Goal: Check status: Check status

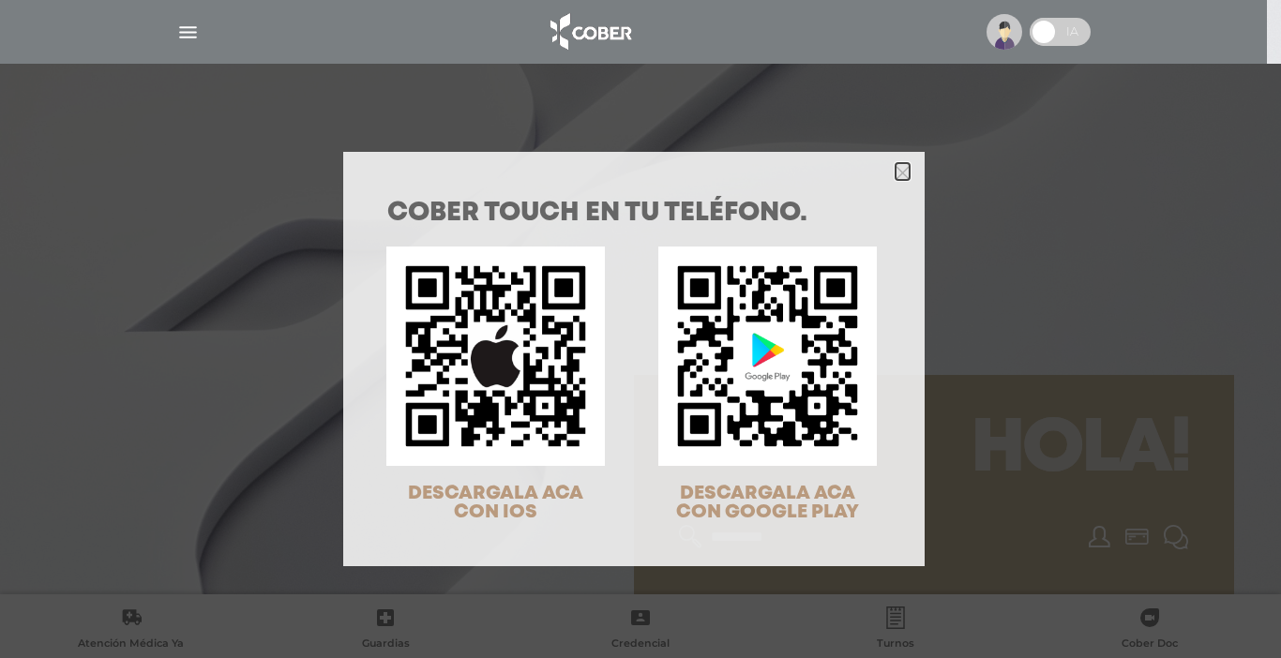
click at [896, 175] on polygon "Close" at bounding box center [903, 173] width 14 height 14
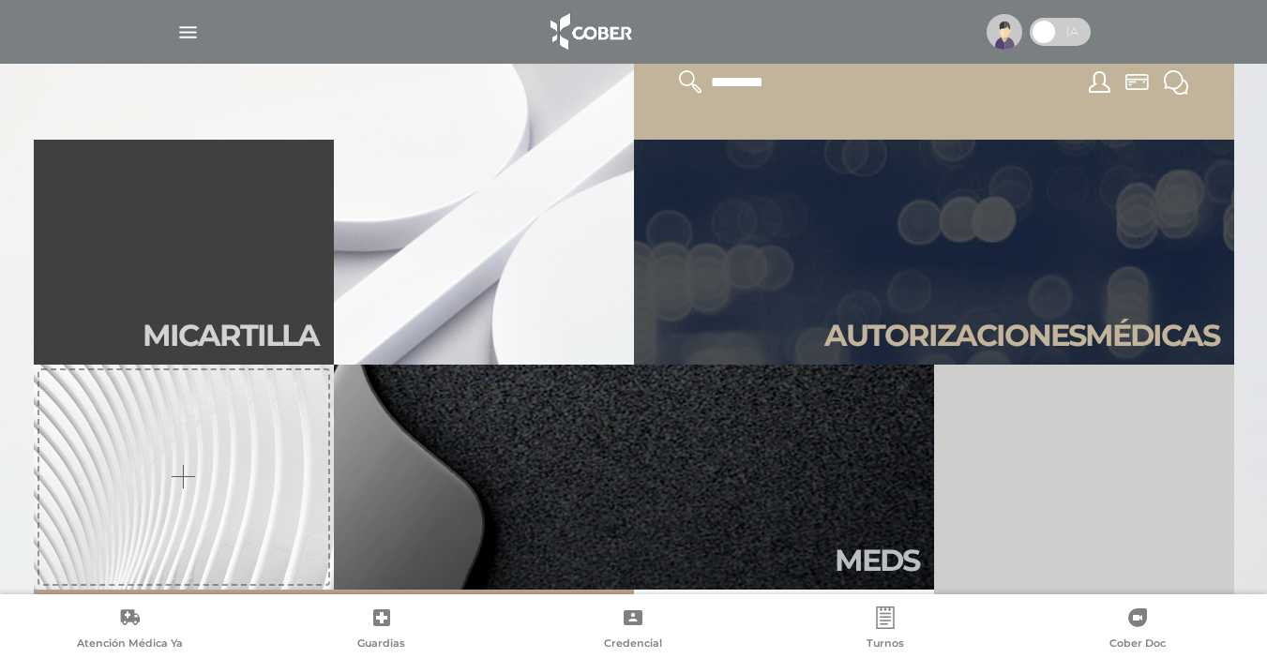
scroll to position [469, 0]
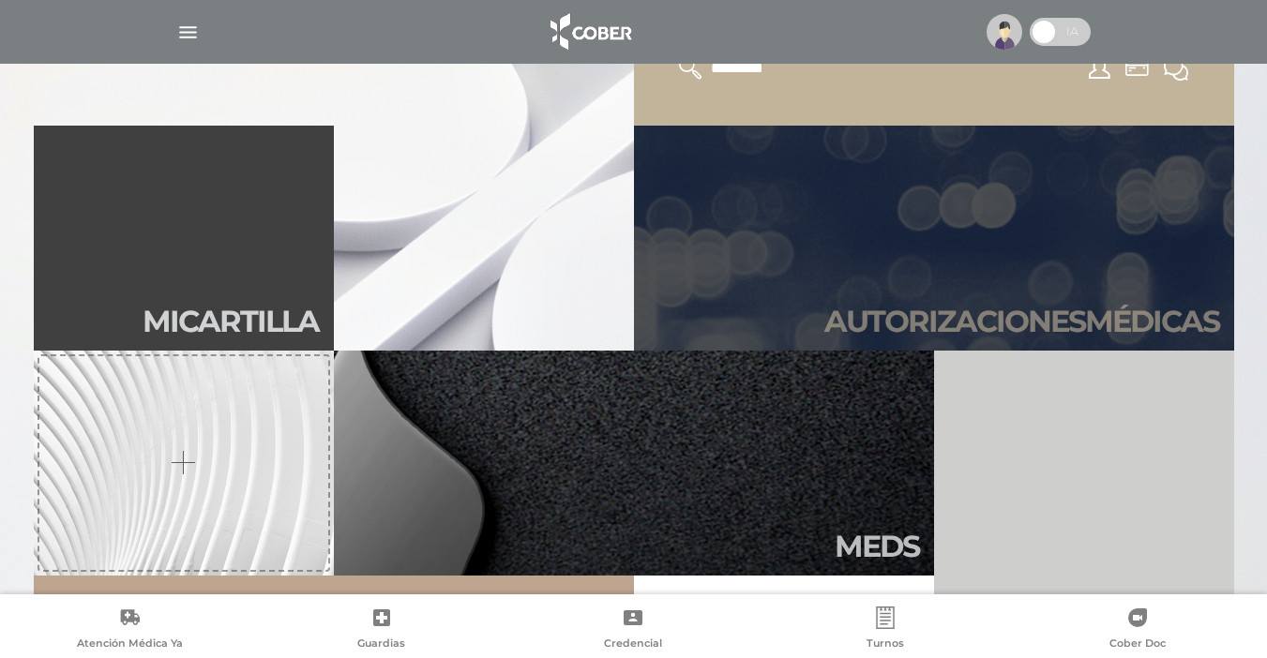
click at [1032, 294] on link "Autori zaciones médicas" at bounding box center [934, 238] width 600 height 225
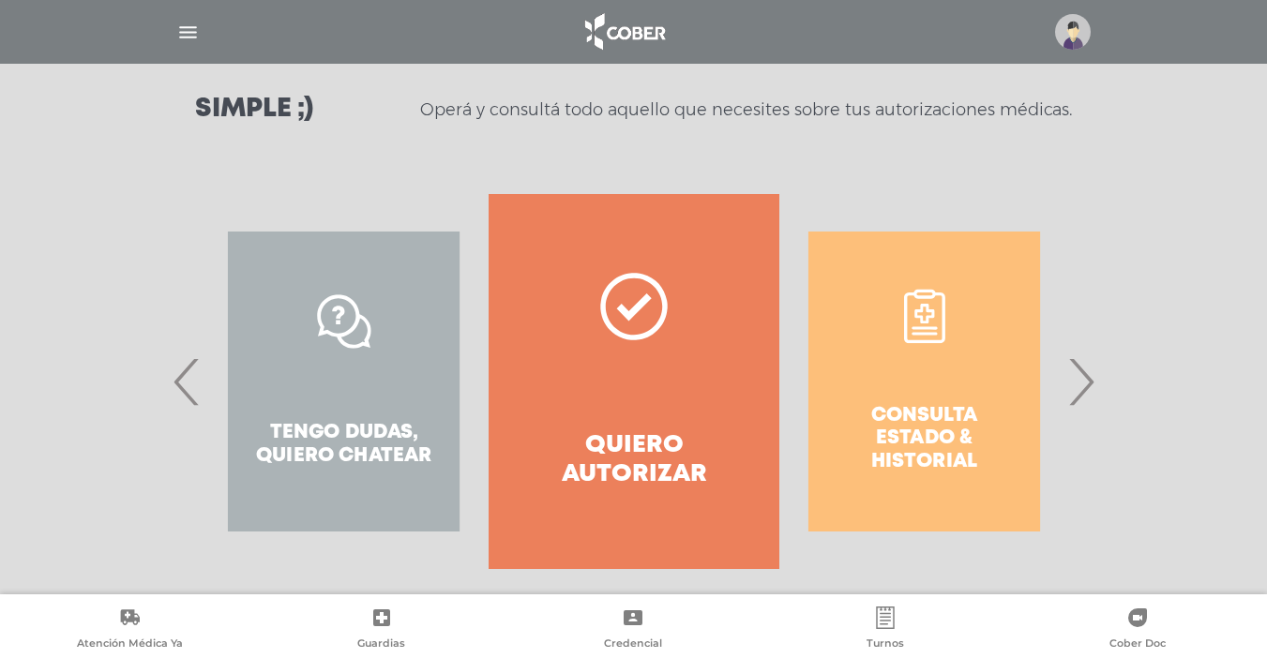
scroll to position [281, 0]
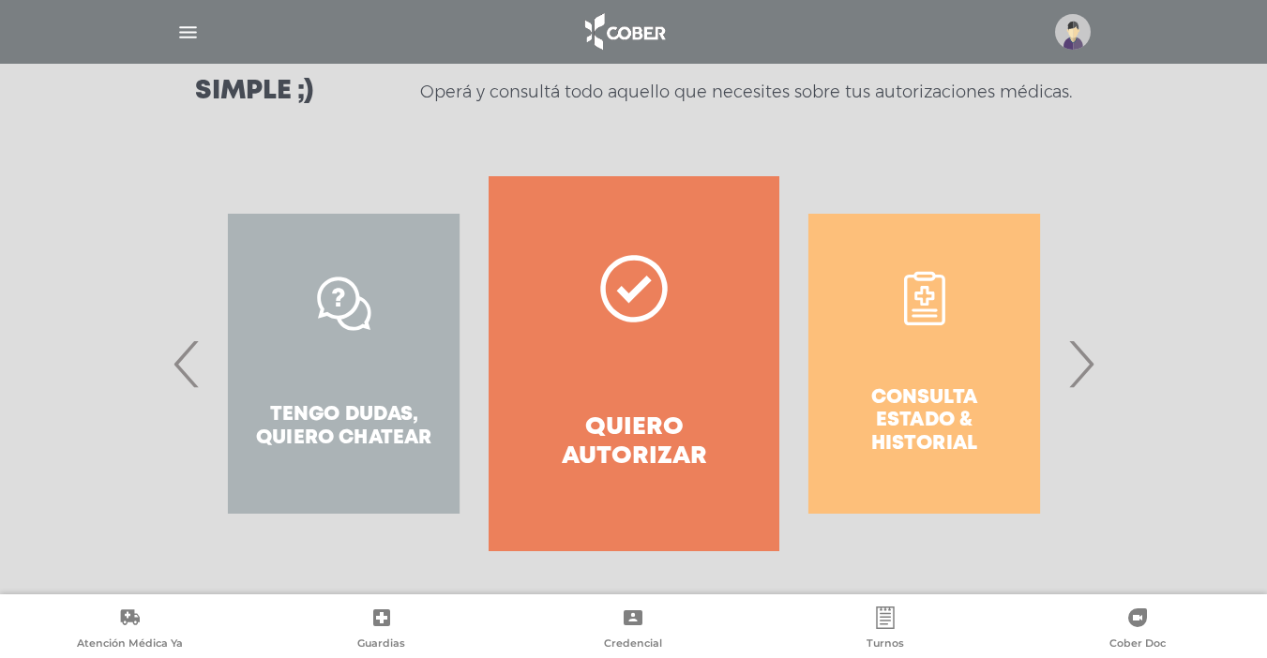
click at [1074, 368] on span "›" at bounding box center [1081, 363] width 37 height 101
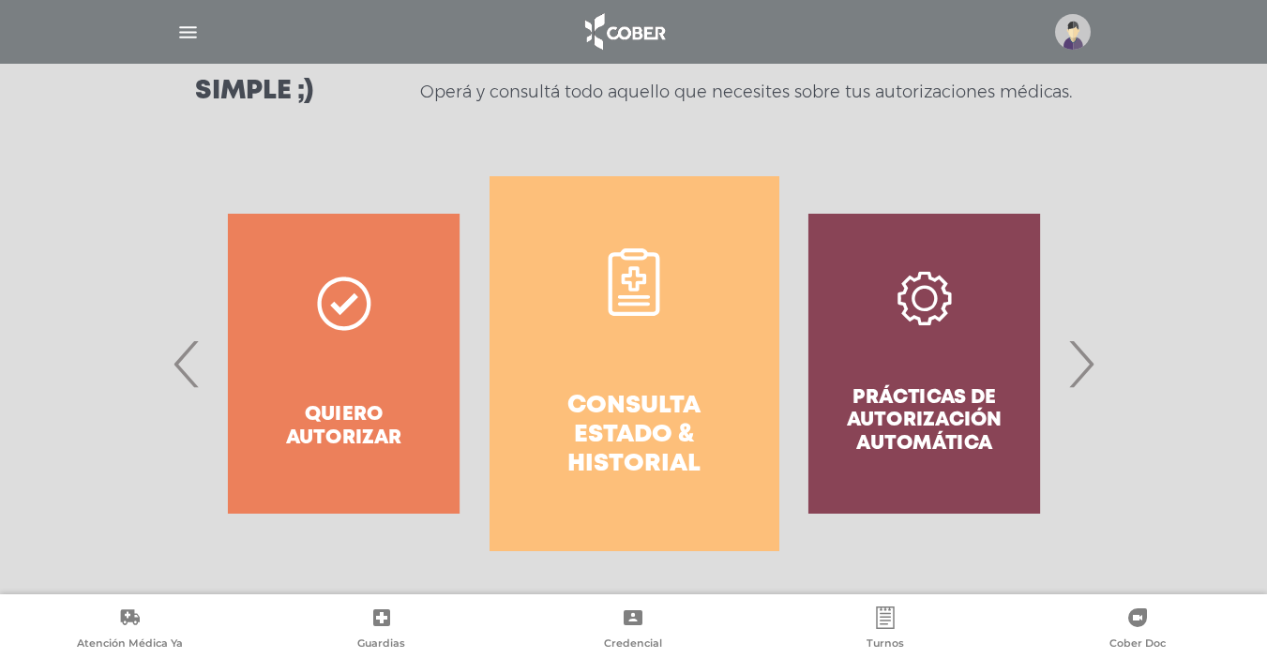
click at [604, 369] on link "Consulta estado & historial" at bounding box center [635, 363] width 290 height 375
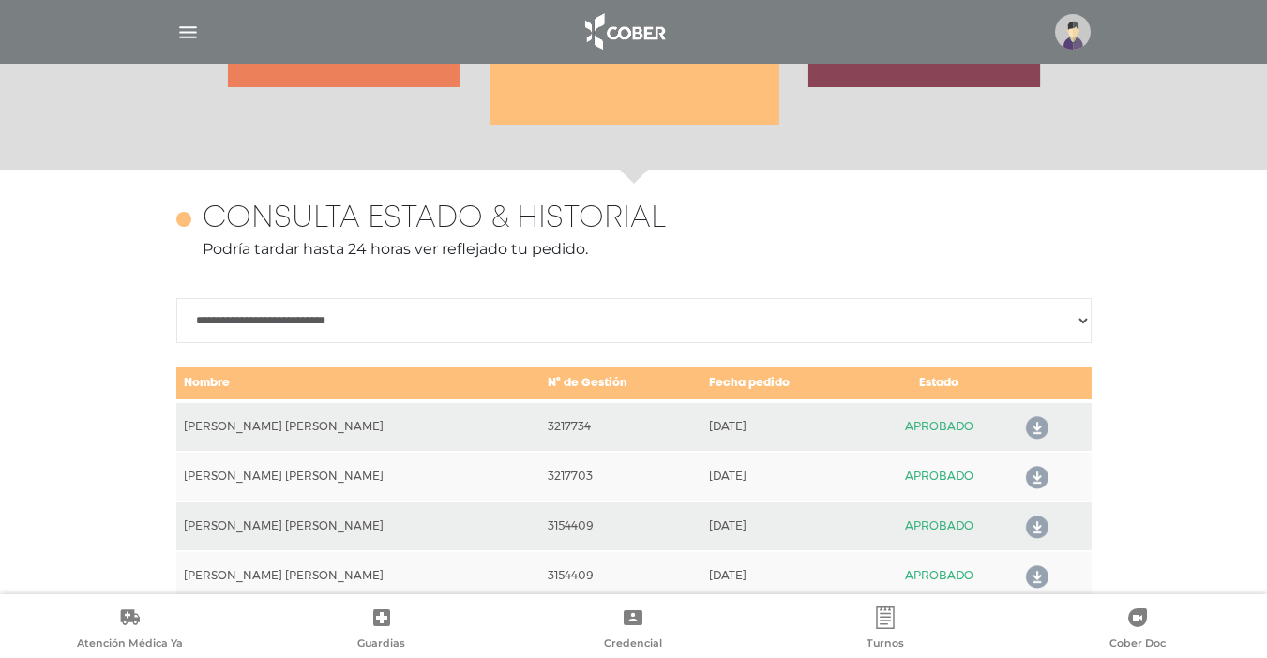
scroll to position [833, 0]
